Goal: Transaction & Acquisition: Purchase product/service

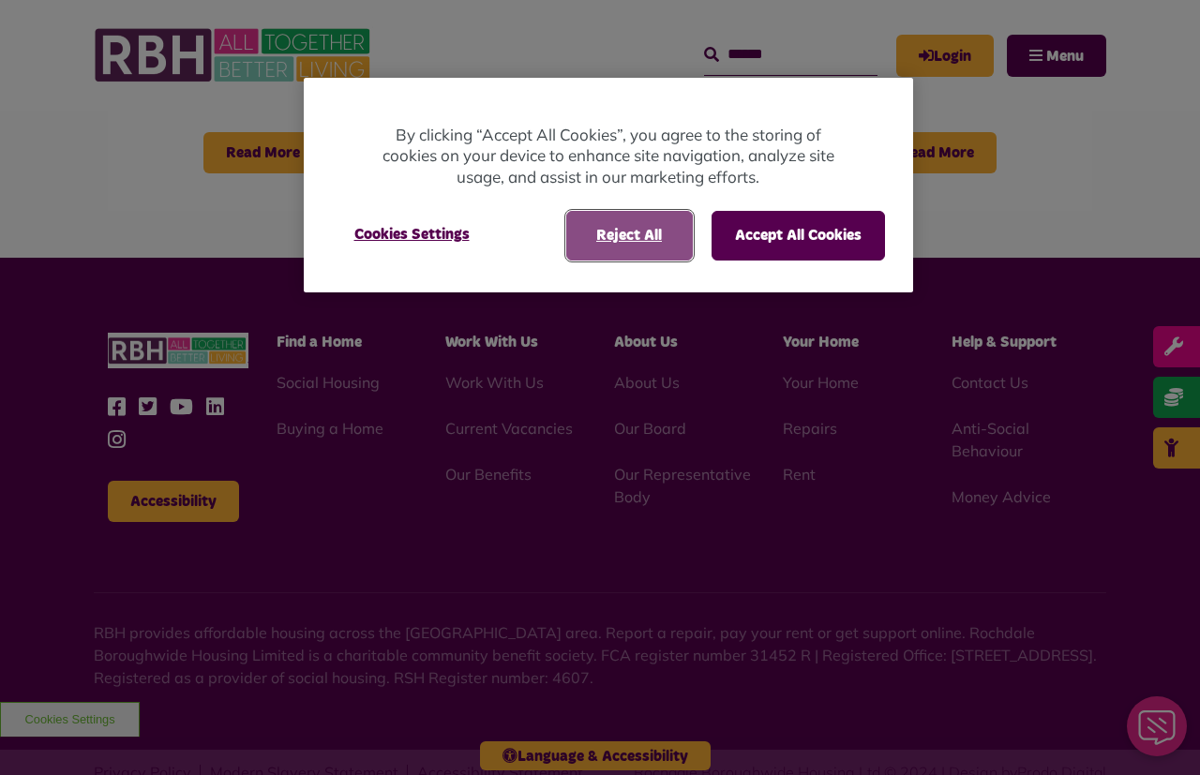
click at [656, 232] on button "Reject All" at bounding box center [629, 235] width 127 height 49
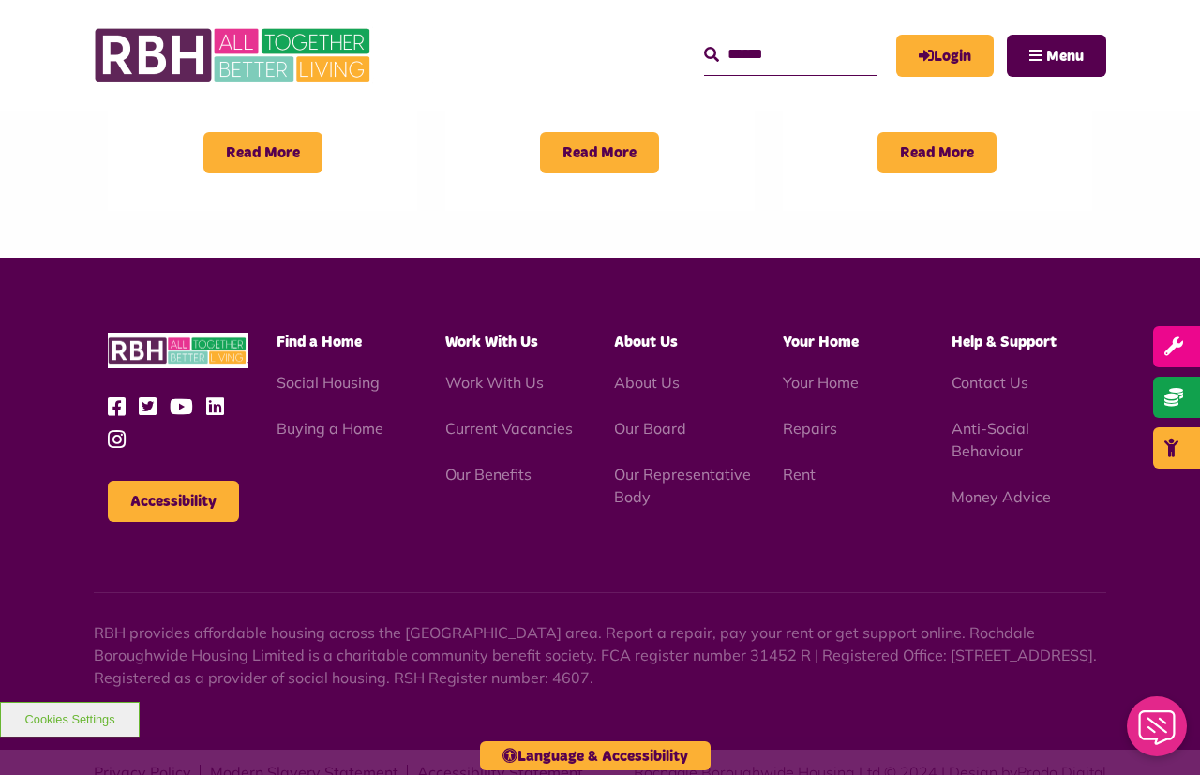
click at [958, 53] on link "Login" at bounding box center [944, 56] width 97 height 42
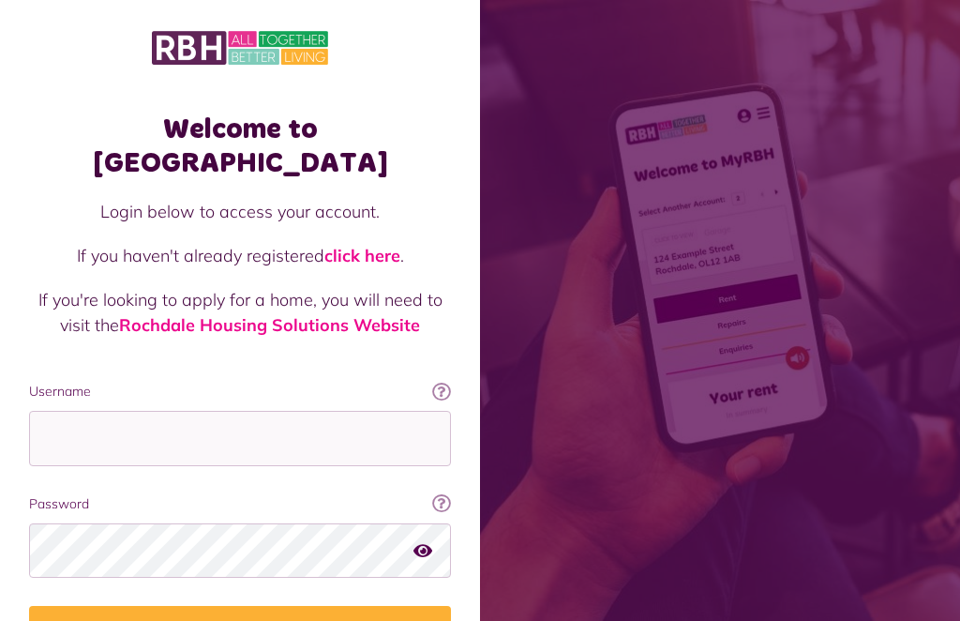
scroll to position [212, 0]
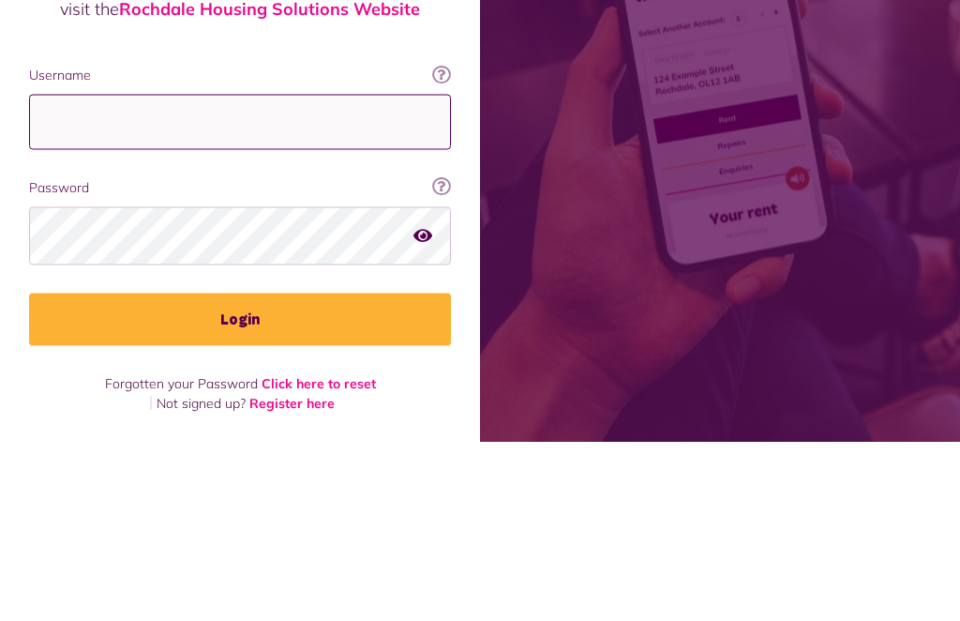
type input "**********"
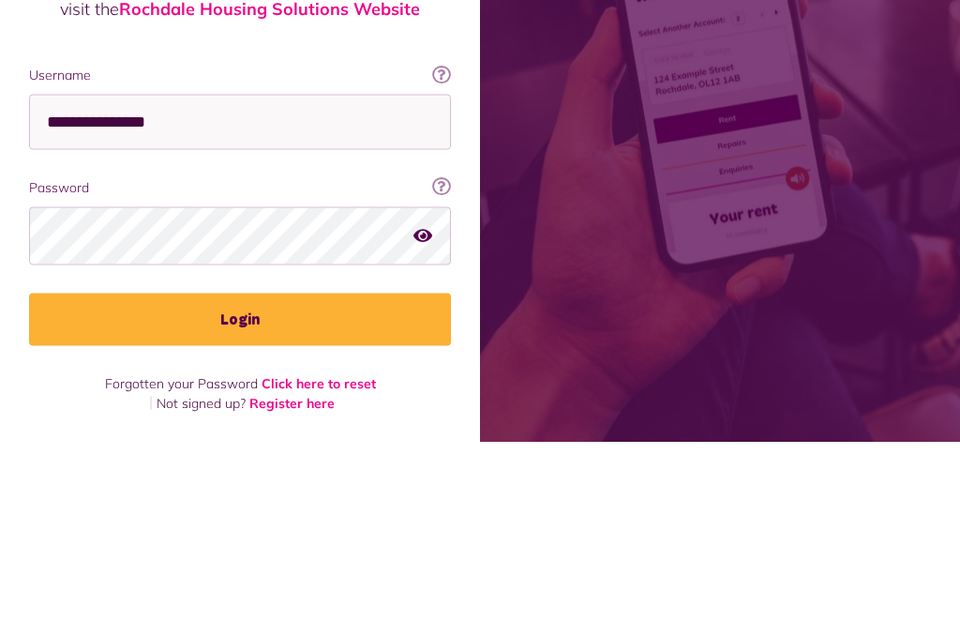
click at [240, 472] on button "Login" at bounding box center [240, 498] width 422 height 52
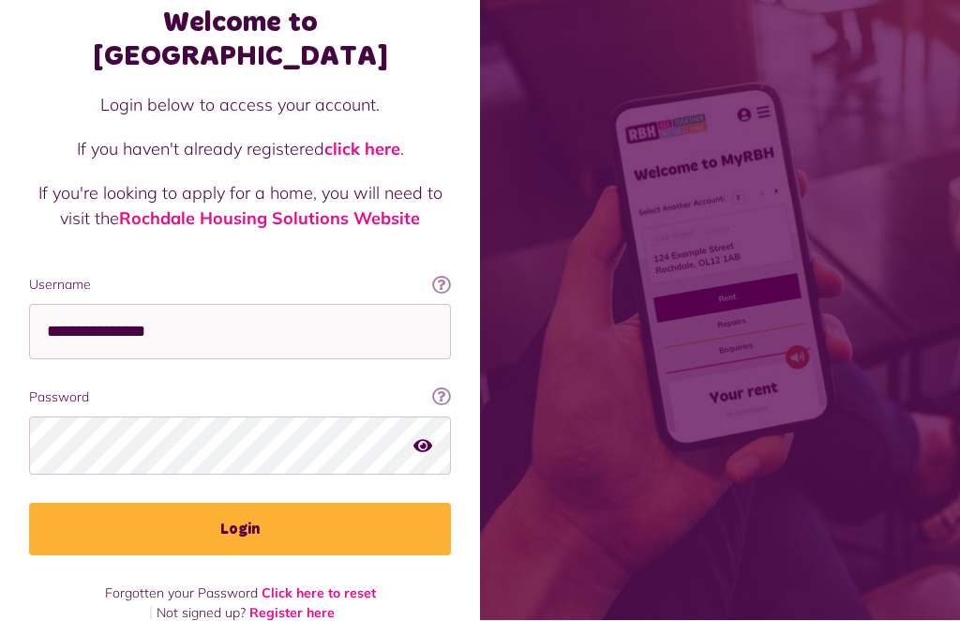
click at [281, 503] on button "Login" at bounding box center [240, 529] width 422 height 52
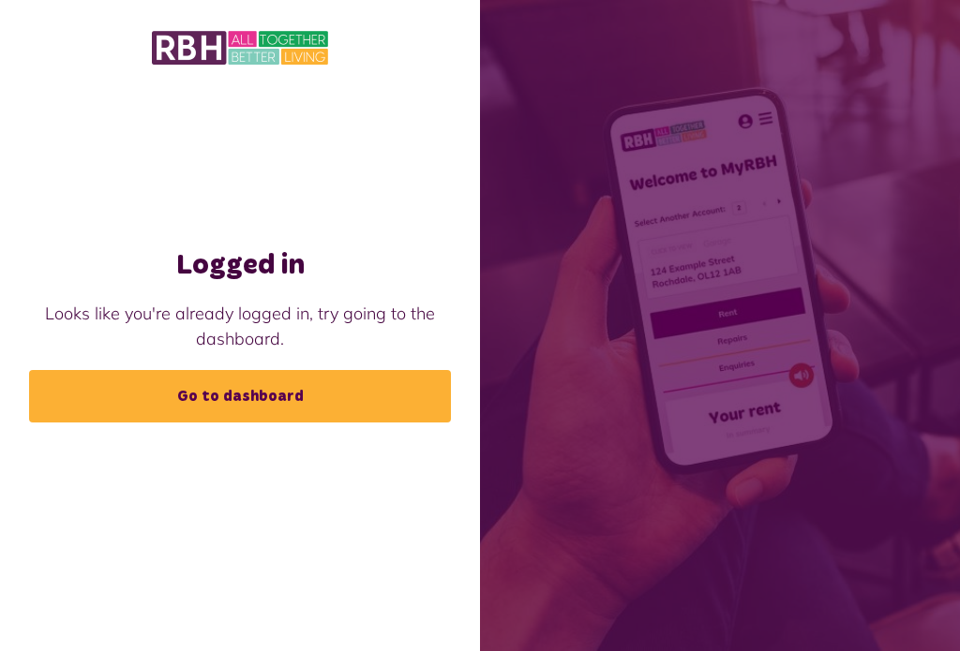
click at [302, 416] on link "Go to dashboard" at bounding box center [240, 396] width 422 height 52
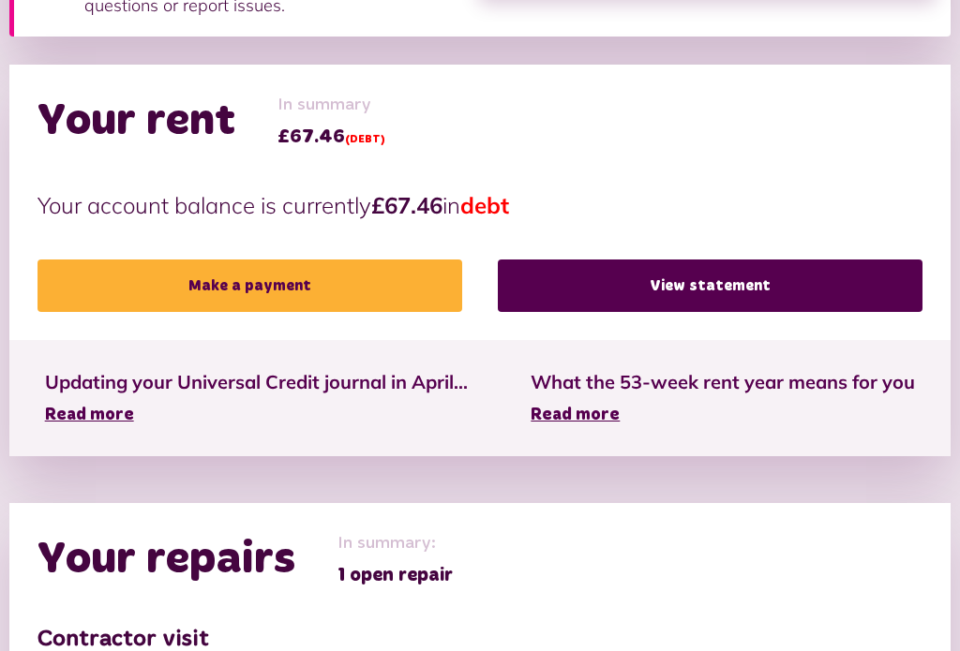
scroll to position [424, 0]
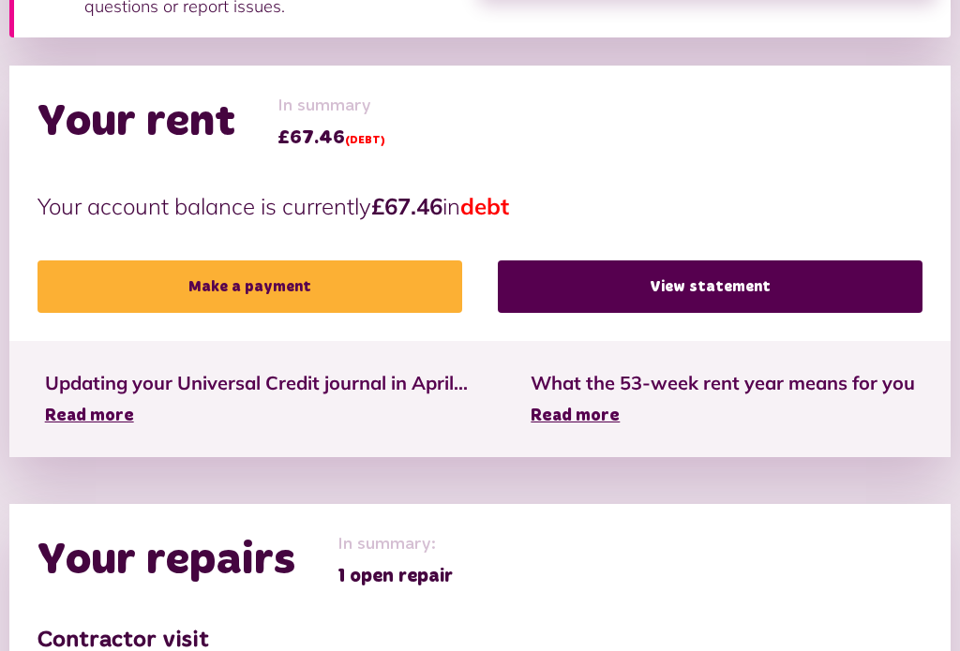
click at [722, 281] on link "View statement" at bounding box center [710, 287] width 425 height 52
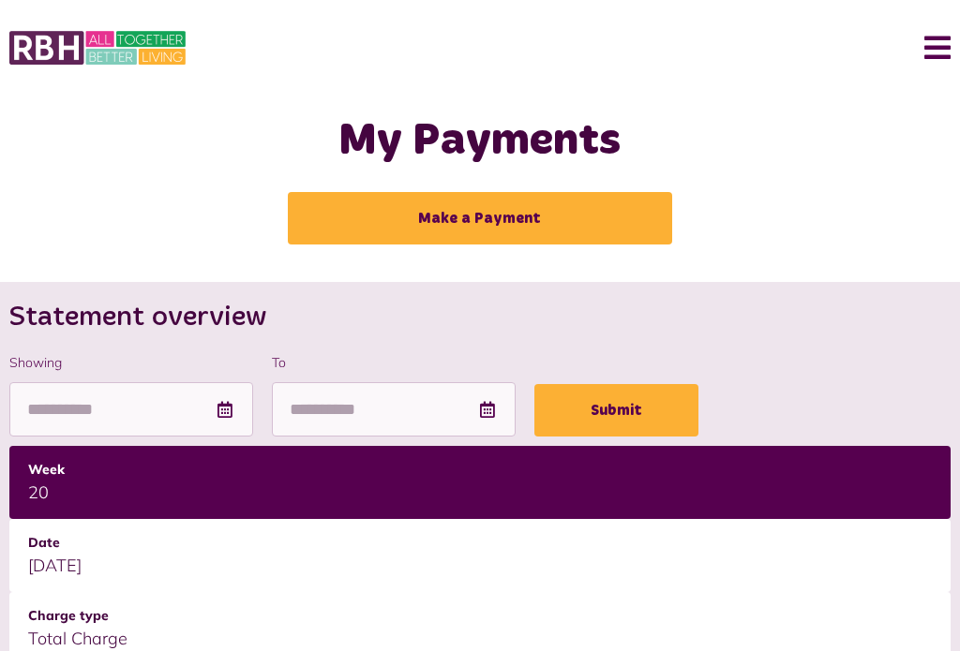
click at [505, 217] on link "Make a Payment" at bounding box center [480, 218] width 384 height 52
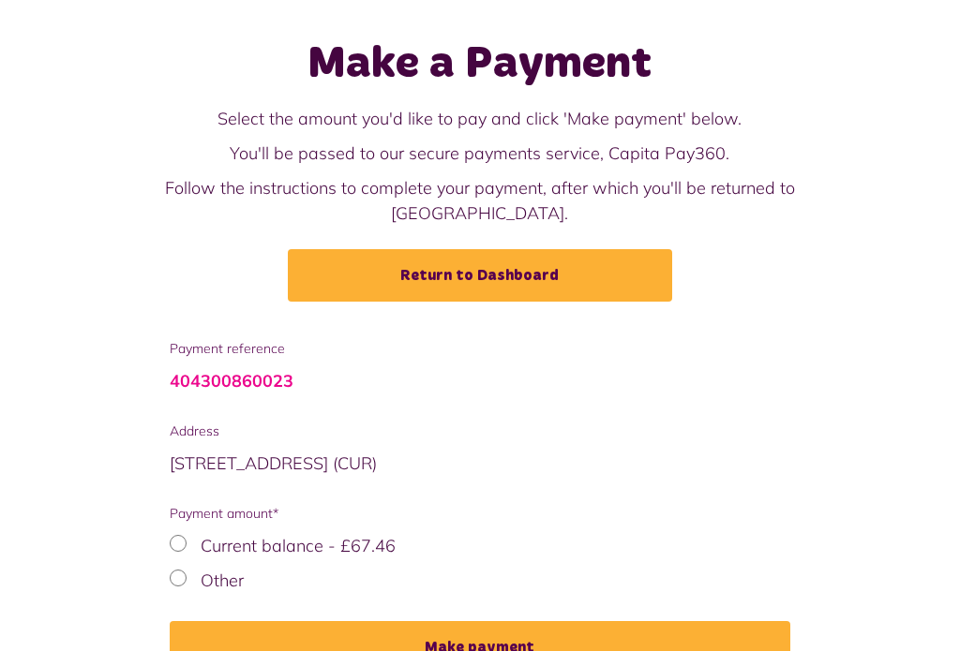
scroll to position [89, 0]
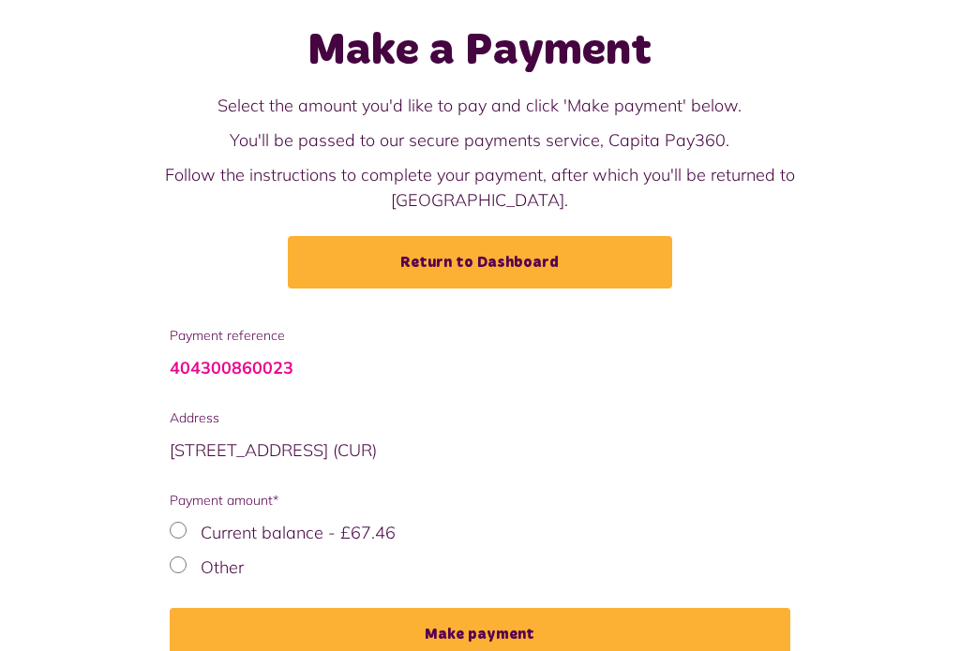
click at [188, 556] on div "Other" at bounding box center [480, 568] width 621 height 25
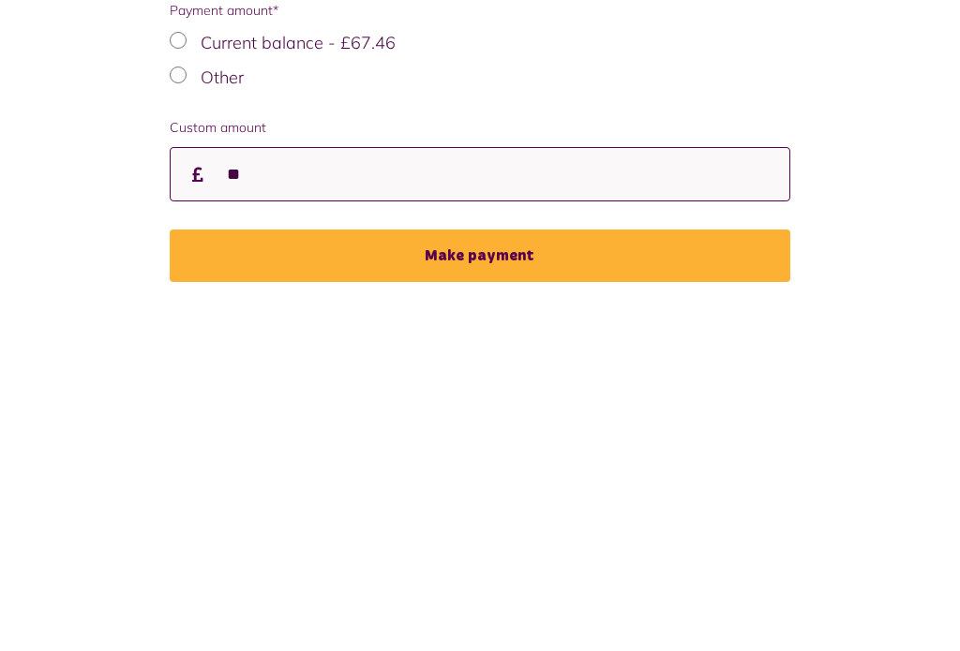
type input "**"
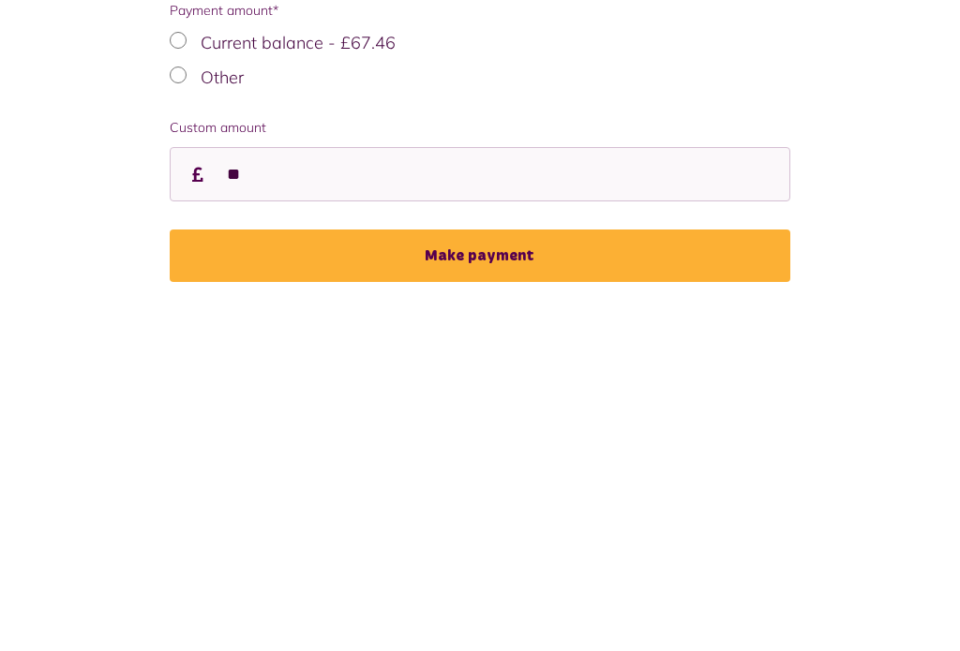
click at [509, 581] on button "Make payment" at bounding box center [480, 607] width 621 height 52
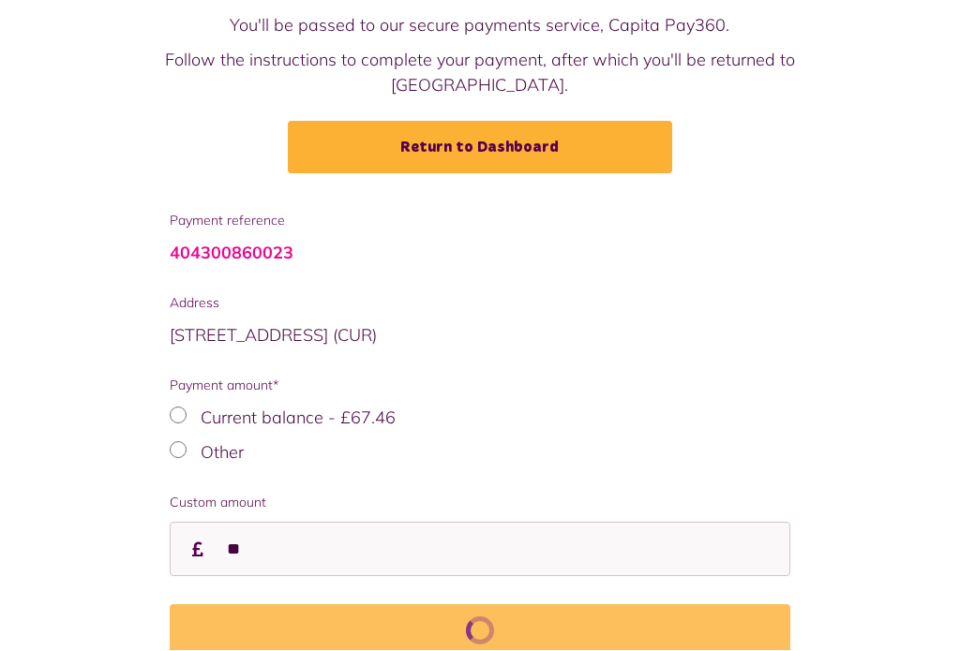
scroll to position [235, 0]
